Goal: Task Accomplishment & Management: Use online tool/utility

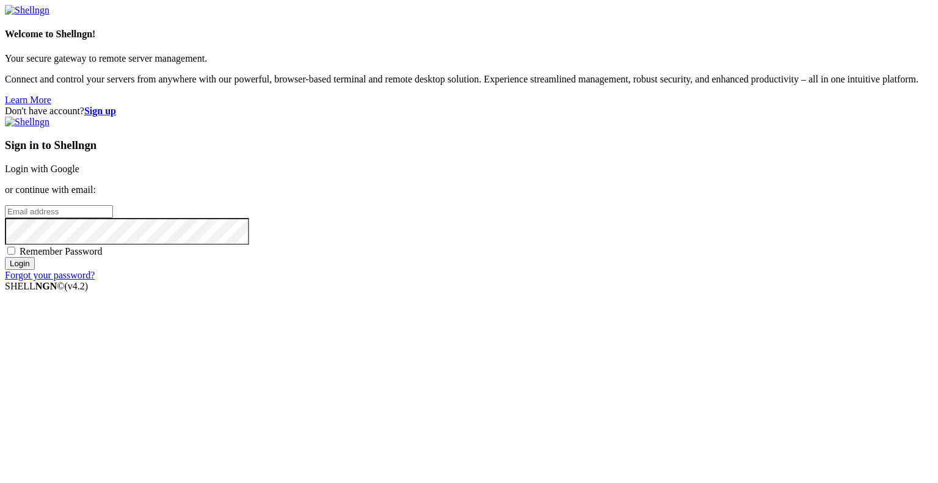
click at [79, 169] on link "Login with Google" at bounding box center [42, 169] width 74 height 10
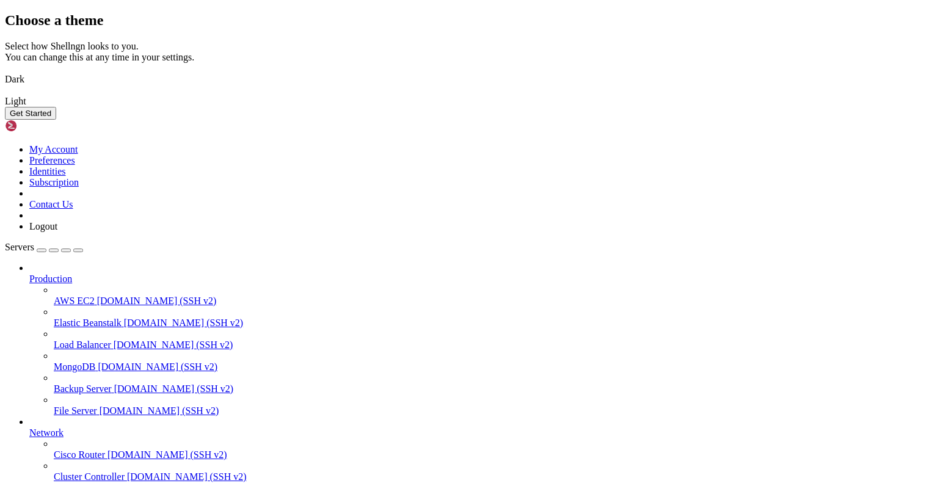
click at [5, 71] on img at bounding box center [5, 71] width 0 height 0
click at [56, 120] on button "Get Started" at bounding box center [30, 113] width 51 height 13
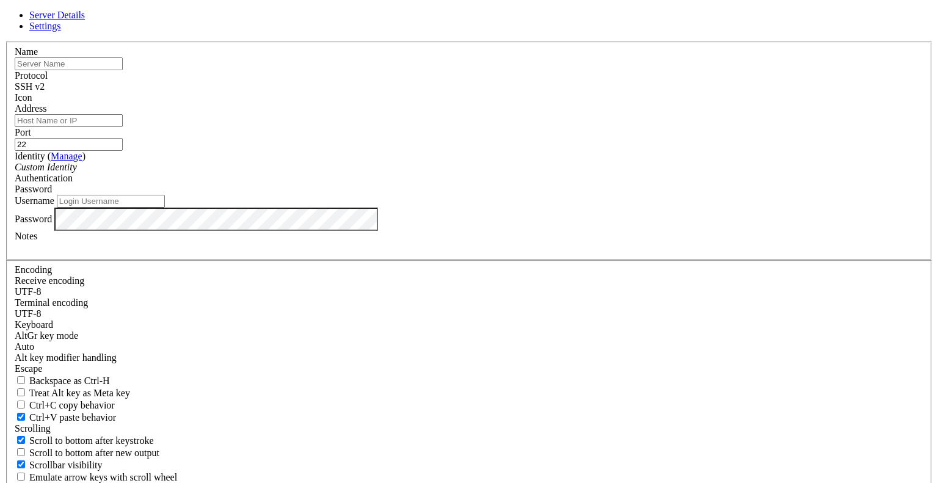
click at [123, 70] on input "text" at bounding box center [69, 63] width 108 height 13
click at [123, 127] on input "Address" at bounding box center [69, 120] width 108 height 13
type input "t"
type input "[DOMAIN_NAME]"
click at [165, 208] on input "Username" at bounding box center [111, 201] width 108 height 13
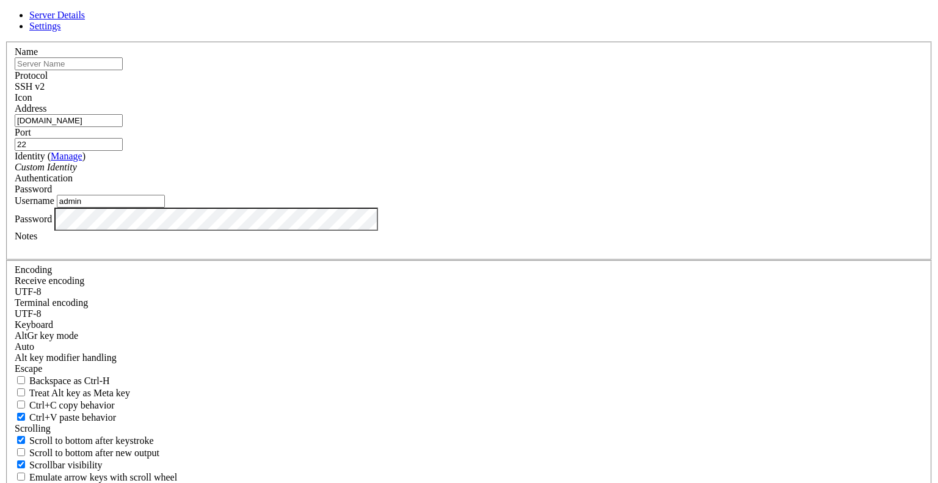
type input "admin"
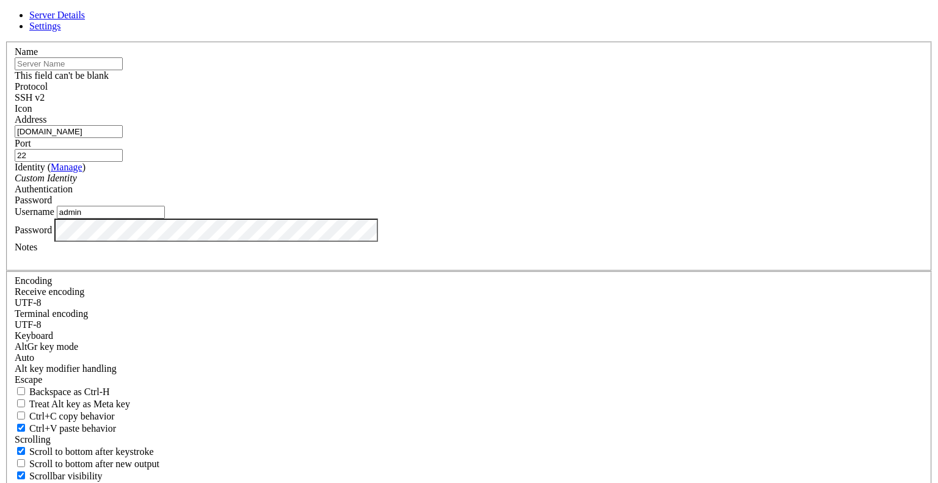
click at [123, 70] on input "text" at bounding box center [69, 63] width 108 height 13
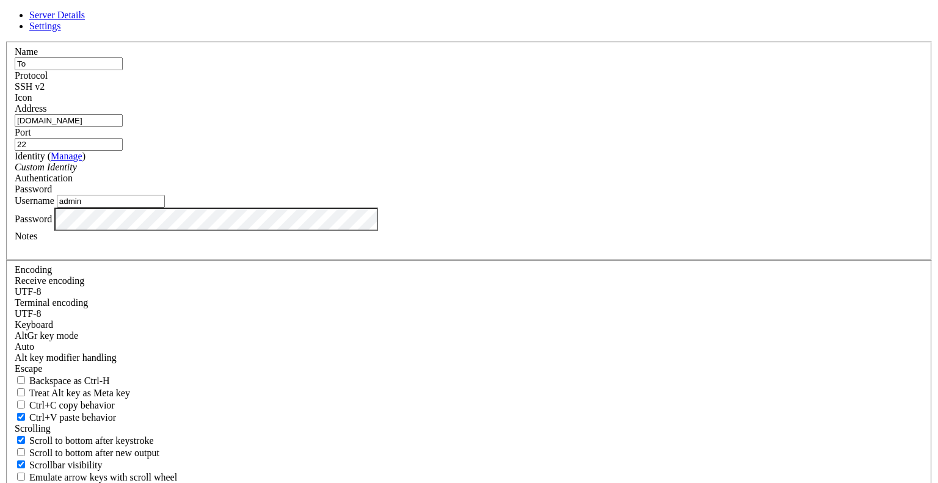
type input "T"
type input "TARN Home"
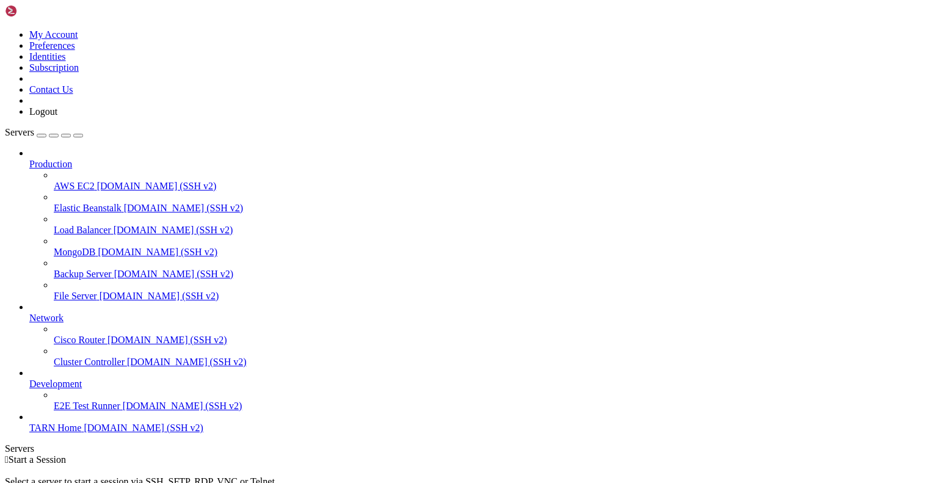
scroll to position [9, 0]
click at [65, 433] on span "TARN Home" at bounding box center [55, 427] width 52 height 10
click at [81, 433] on span "TARN Home" at bounding box center [55, 427] width 52 height 10
click at [85, 433] on span "[DOMAIN_NAME] (SSH v2)" at bounding box center [144, 427] width 120 height 10
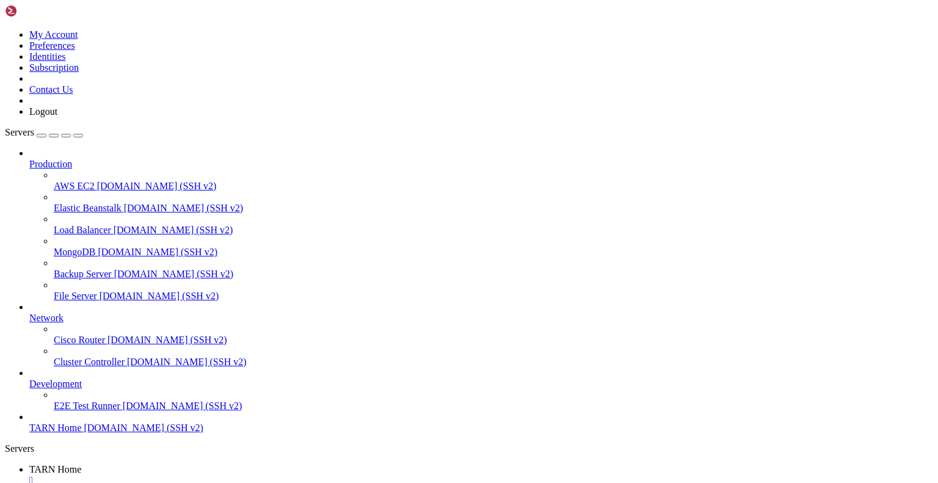
scroll to position [0, 0]
drag, startPoint x: 85, startPoint y: 994, endPoint x: 30, endPoint y: 918, distance: 93.9
drag, startPoint x: 85, startPoint y: 988, endPoint x: 31, endPoint y: 919, distance: 87.8
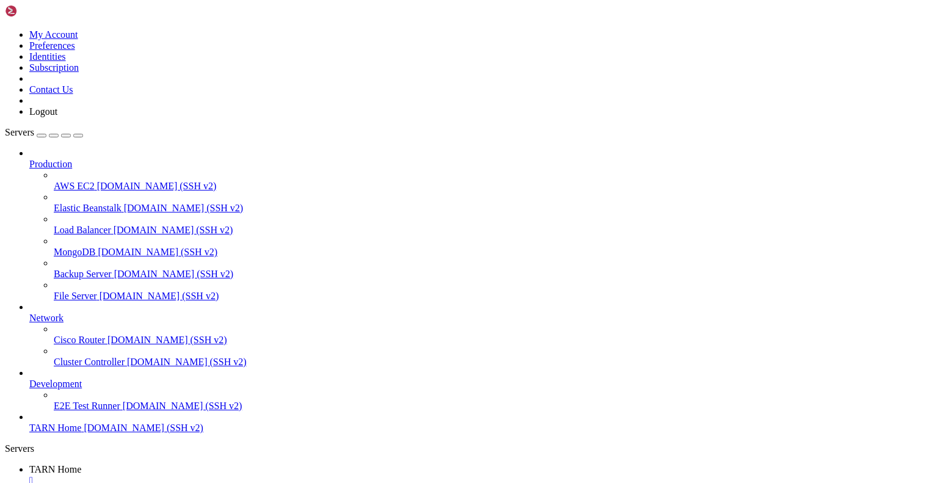
drag, startPoint x: 92, startPoint y: 990, endPoint x: 26, endPoint y: 918, distance: 98.1
drag, startPoint x: 185, startPoint y: 976, endPoint x: 51, endPoint y: 961, distance: 134.6
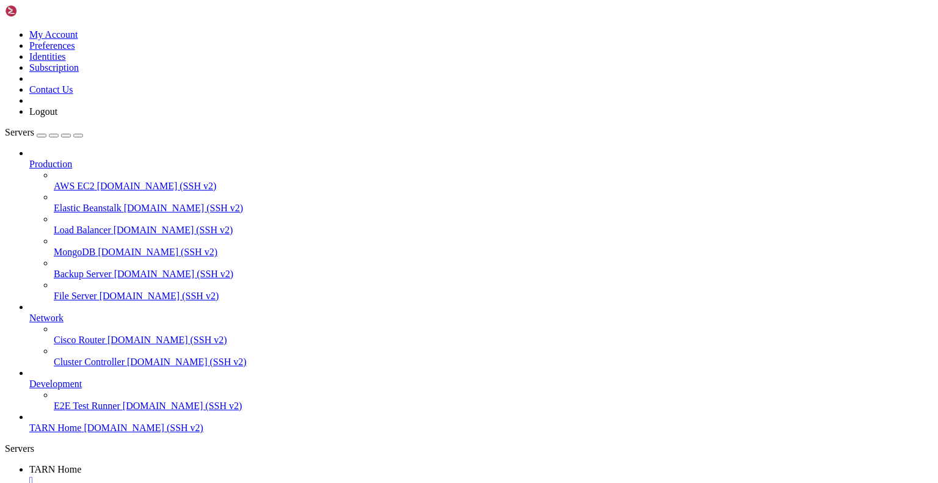
click at [75, 433] on span "TARN Home" at bounding box center [55, 427] width 52 height 10
click at [208, 464] on link "TARN Home " at bounding box center [481, 475] width 904 height 22
click at [233, 475] on div "" at bounding box center [481, 480] width 904 height 11
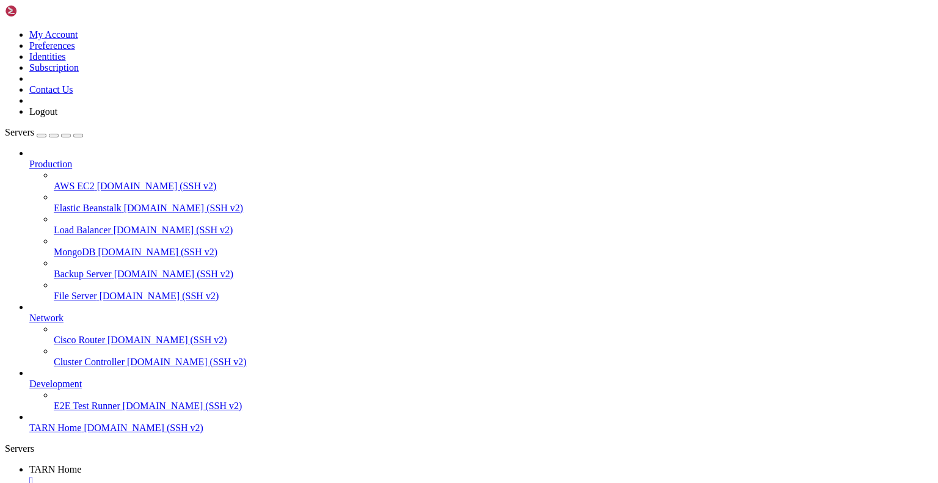
drag, startPoint x: 97, startPoint y: 993, endPoint x: 11, endPoint y: 917, distance: 115.0
